Goal: Transaction & Acquisition: Purchase product/service

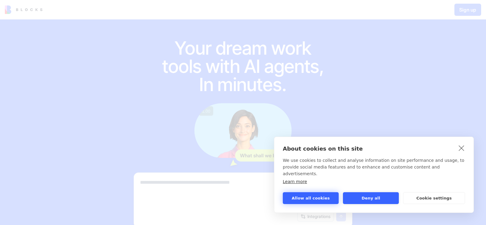
click at [307, 197] on button "Allow all cookies" at bounding box center [311, 198] width 56 height 12
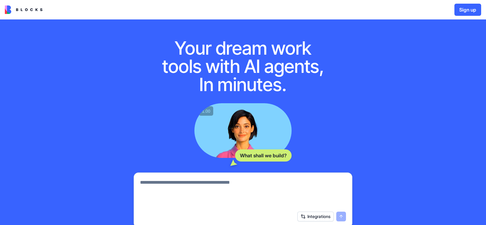
scroll to position [49, 0]
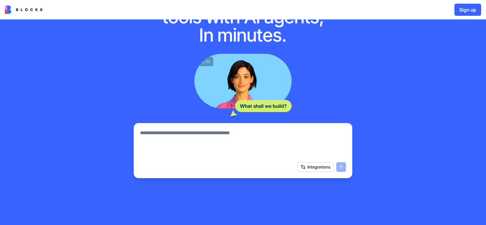
click at [18, 8] on img at bounding box center [24, 9] width 38 height 9
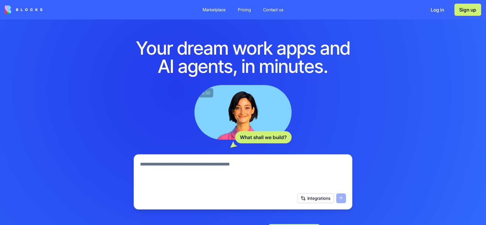
click at [270, 39] on h1 "Your dream work apps and AI agents, in minutes." at bounding box center [242, 57] width 233 height 36
click at [242, 8] on div "Pricing" at bounding box center [244, 10] width 13 height 6
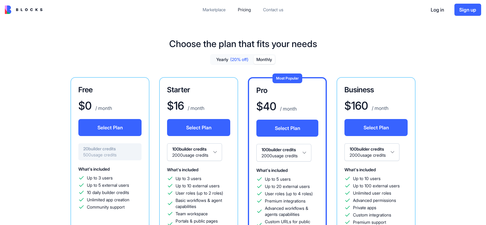
click at [267, 55] on button "Monthly" at bounding box center [263, 59] width 21 height 9
click at [217, 7] on div "Marketplace" at bounding box center [213, 10] width 23 height 6
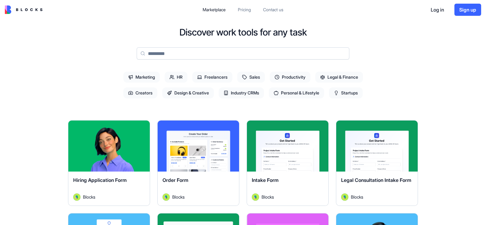
click at [237, 87] on span "Industry CRMs" at bounding box center [241, 92] width 45 height 11
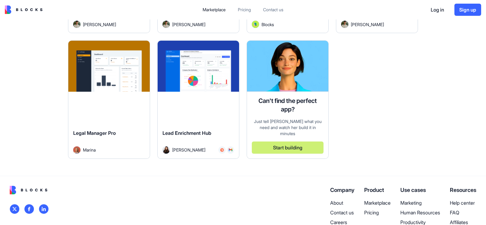
scroll to position [228, 0]
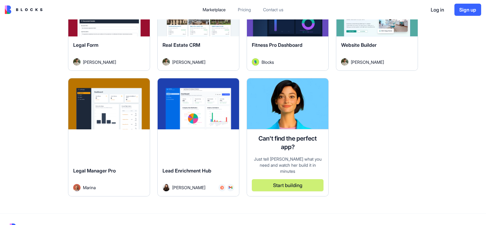
click at [282, 179] on button "Start building" at bounding box center [288, 185] width 72 height 12
